Goal: Find specific page/section: Find specific page/section

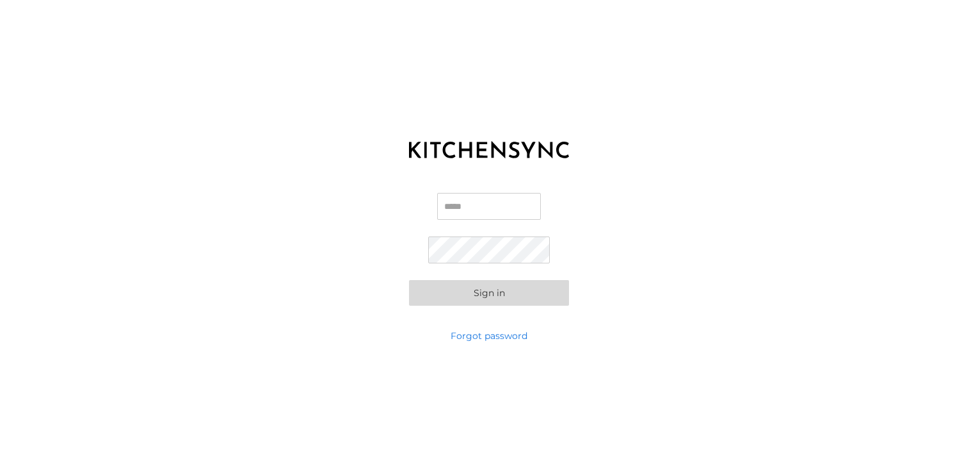
click at [444, 207] on input "Email" at bounding box center [489, 206] width 104 height 27
type input "**********"
click at [485, 294] on button "Sign in" at bounding box center [489, 293] width 160 height 26
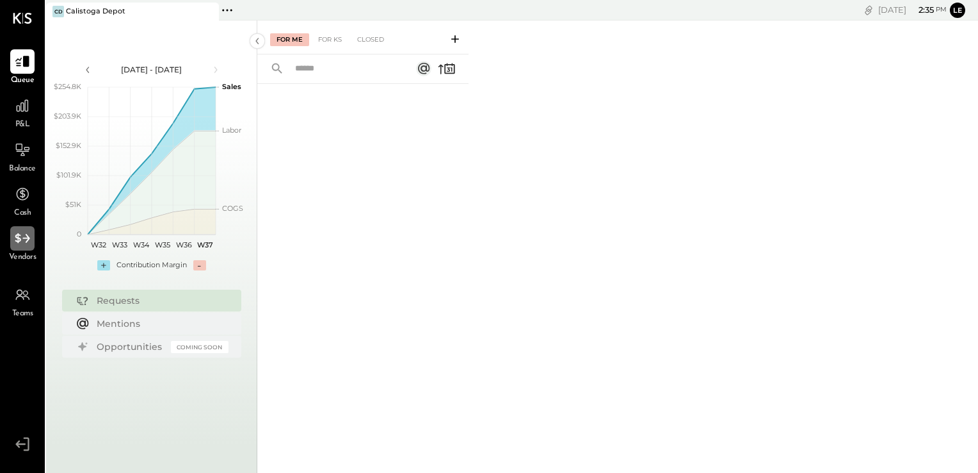
click at [24, 250] on div at bounding box center [22, 238] width 24 height 24
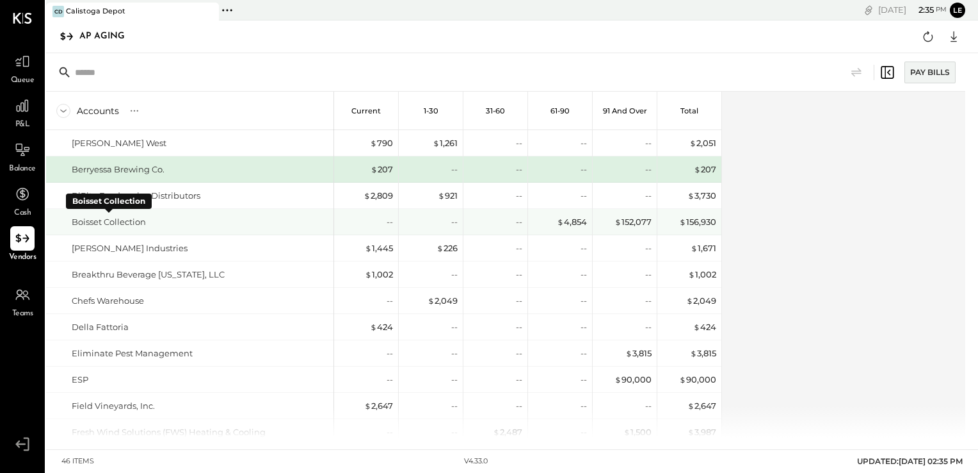
click at [123, 216] on div "Boisset Collection" at bounding box center [109, 222] width 74 height 12
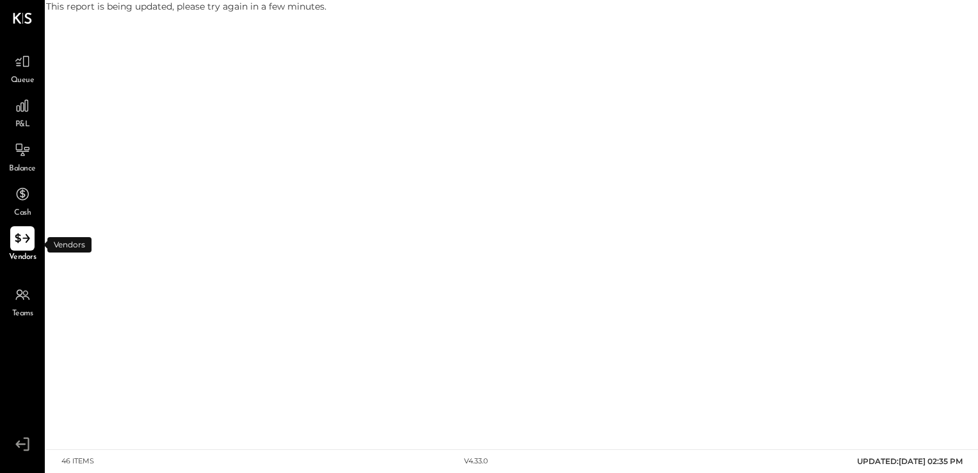
click at [23, 232] on icon at bounding box center [22, 238] width 17 height 17
click at [27, 196] on icon at bounding box center [22, 194] width 17 height 17
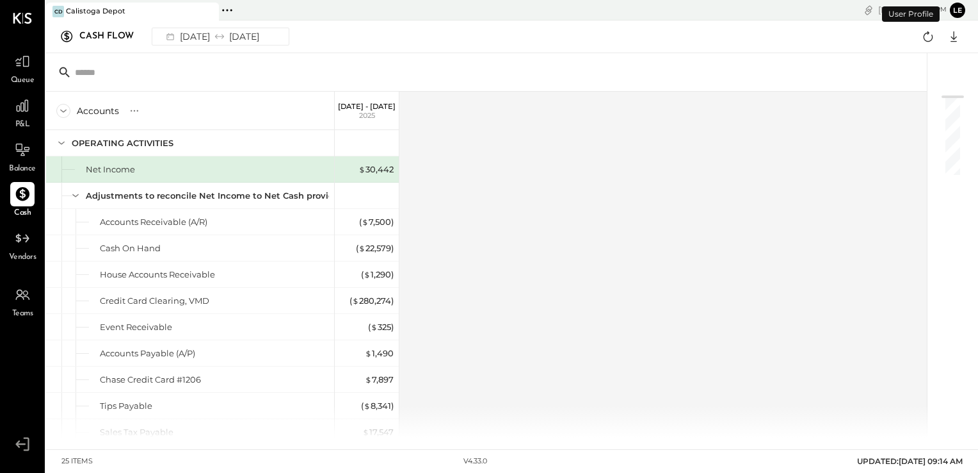
click at [16, 225] on li "Queue P&L Balance Cash Vendors" at bounding box center [23, 156] width 44 height 214
click at [17, 237] on icon at bounding box center [22, 238] width 15 height 10
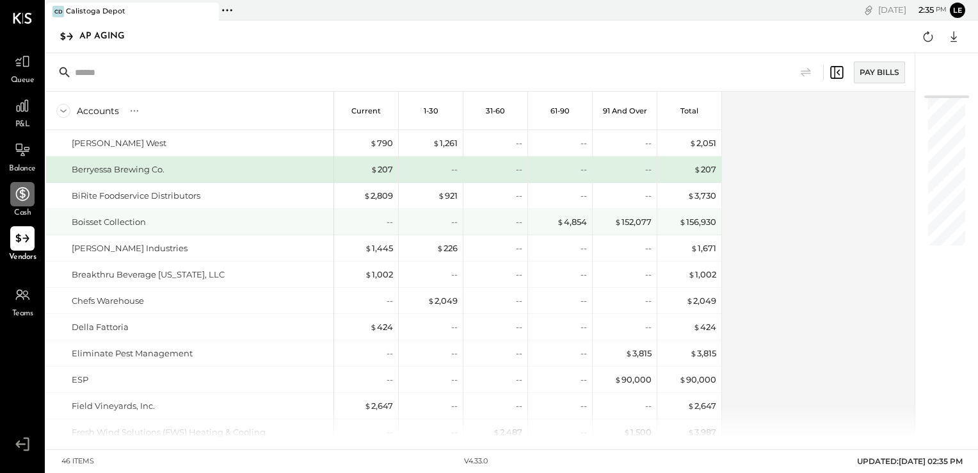
click at [90, 228] on div "Boisset Collection" at bounding box center [190, 222] width 288 height 26
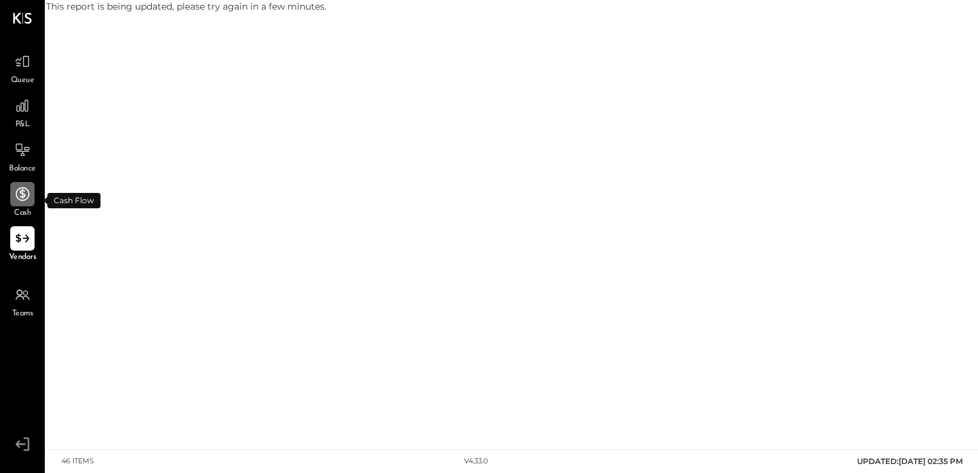
click at [22, 211] on span "Cash" at bounding box center [22, 213] width 17 height 12
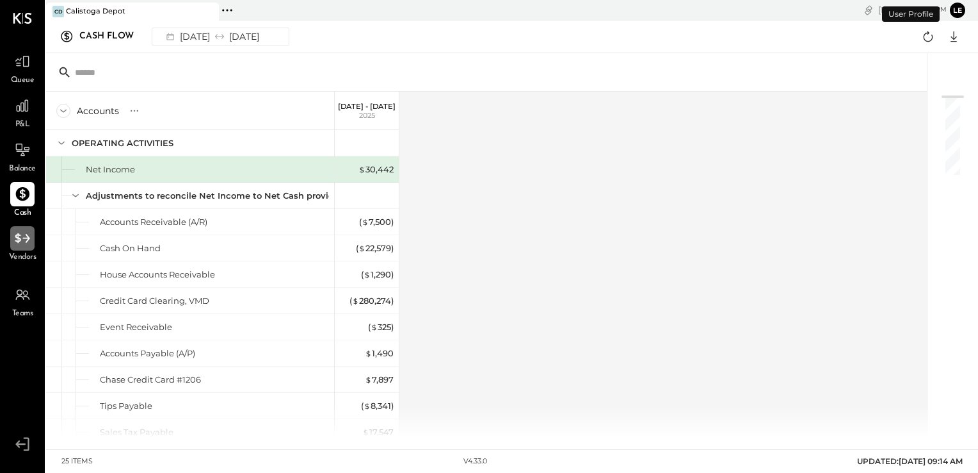
click at [20, 244] on icon at bounding box center [22, 238] width 17 height 17
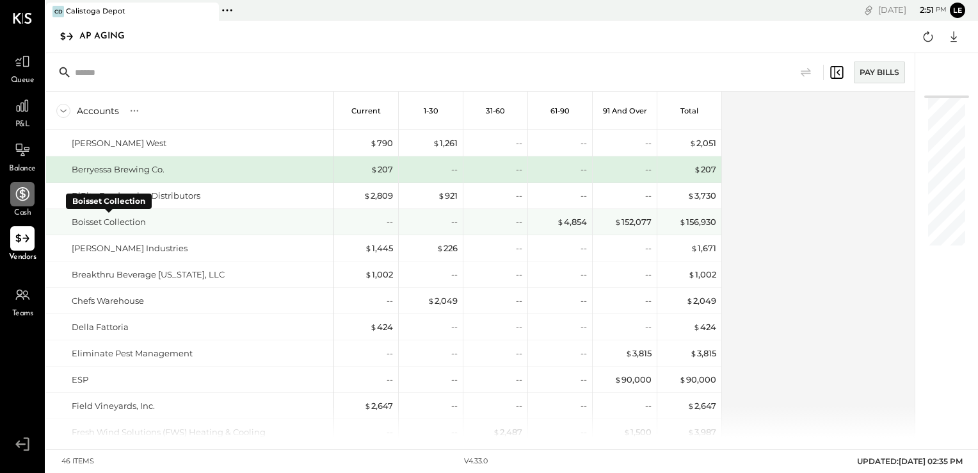
click at [123, 227] on div "Boisset Collection" at bounding box center [109, 222] width 74 height 12
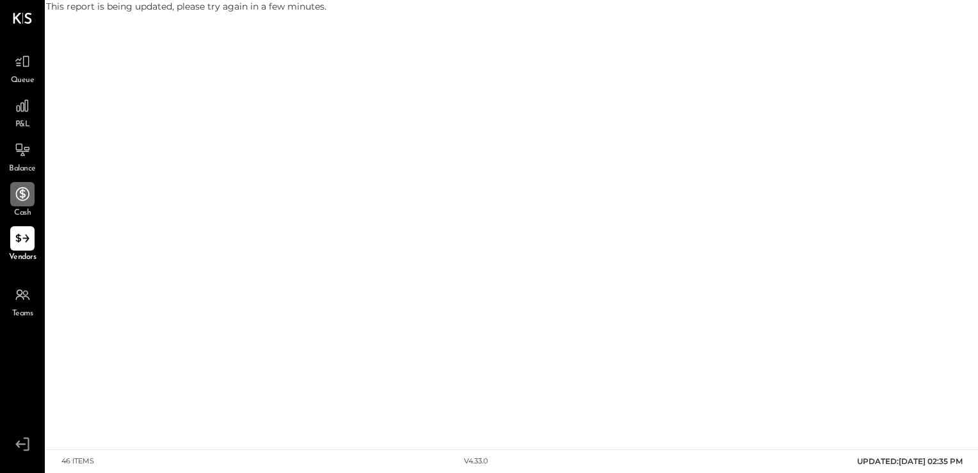
click at [20, 210] on span "Cash" at bounding box center [22, 213] width 17 height 12
